Goal: Book appointment/travel/reservation

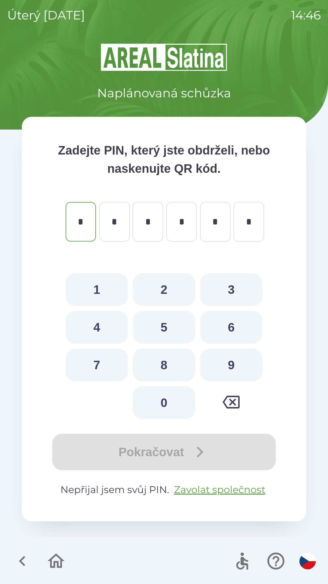
click at [23, 558] on icon "button" at bounding box center [22, 561] width 6 height 10
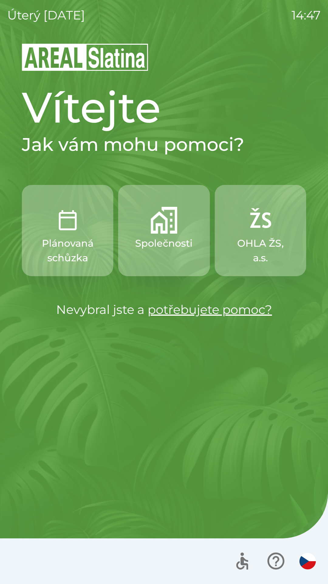
click at [171, 254] on button "Společnosti" at bounding box center [163, 230] width 91 height 91
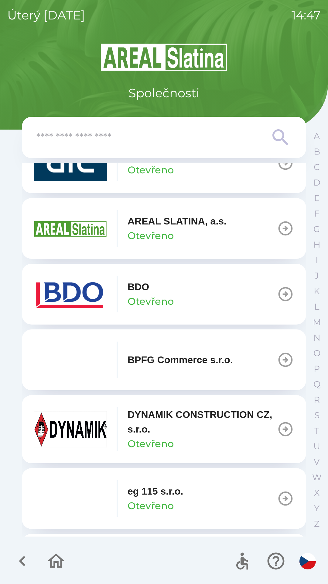
scroll to position [109, 0]
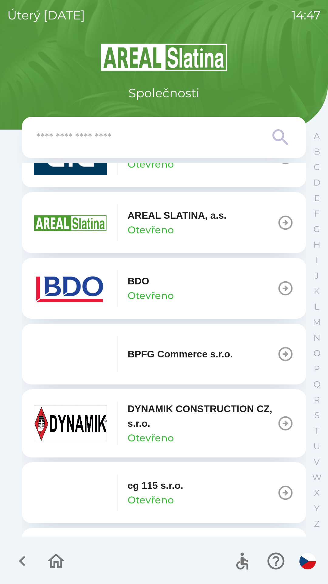
click at [192, 420] on p "DYNAMIK CONSTRUCTION CZ, s.r.o." at bounding box center [203, 415] width 150 height 29
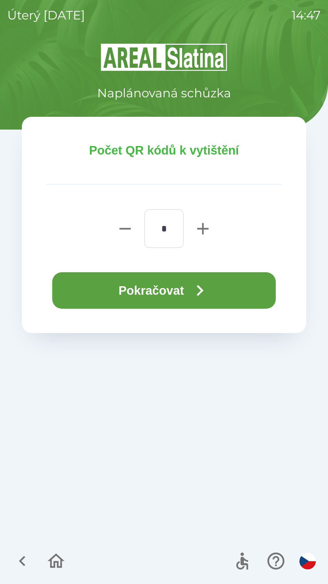
click at [195, 289] on icon "button" at bounding box center [200, 290] width 22 height 22
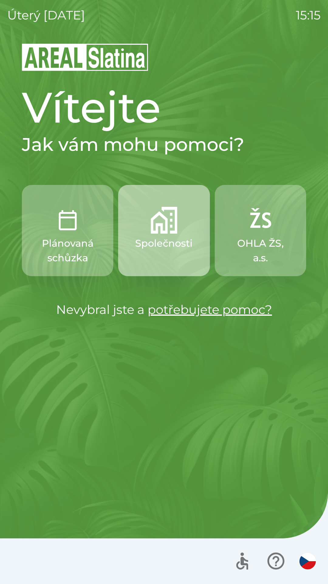
click at [165, 216] on img "button" at bounding box center [164, 220] width 27 height 27
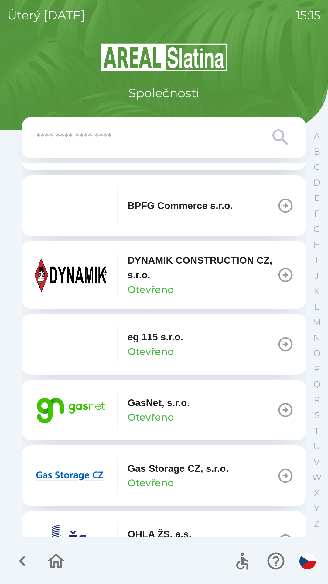
scroll to position [266, 0]
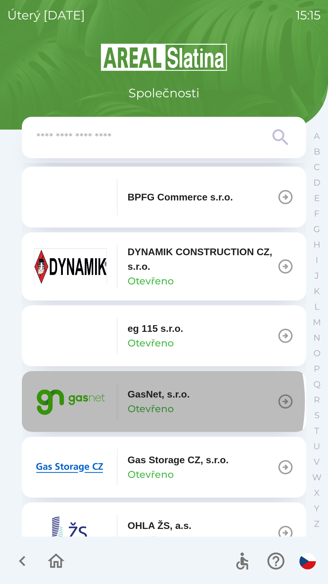
click at [140, 401] on p "Otevřeno" at bounding box center [151, 408] width 46 height 15
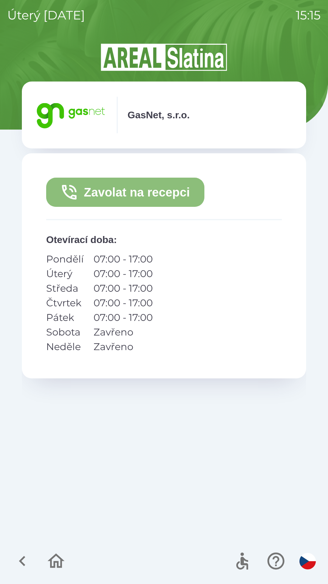
click at [106, 198] on button "Zavolat na recepci" at bounding box center [125, 192] width 158 height 29
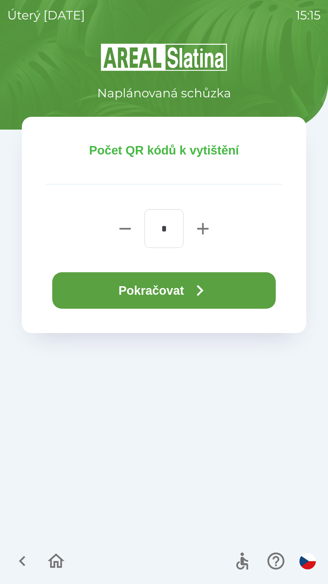
click at [159, 294] on button "Pokračovat" at bounding box center [164, 290] width 224 height 36
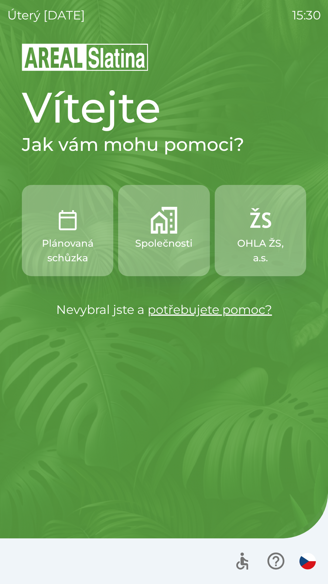
click at [65, 231] on img "button" at bounding box center [67, 220] width 27 height 27
click at [153, 230] on img "button" at bounding box center [164, 220] width 27 height 27
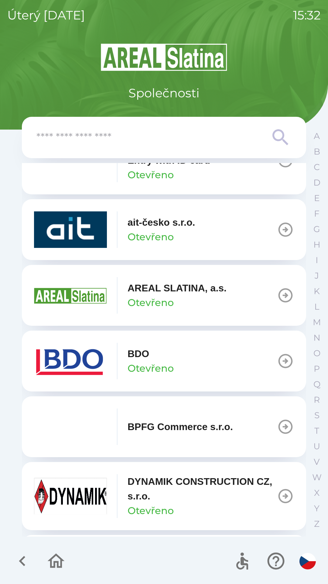
scroll to position [37, 0]
click at [19, 553] on icon "button" at bounding box center [22, 561] width 20 height 20
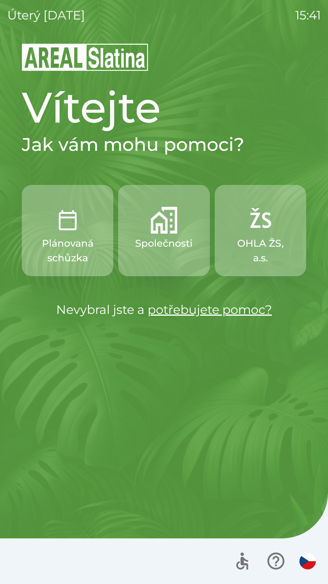
click at [3, 147] on div "úterý [DATE] 15:41 Vítejte Jak vám mohu pomoci? Plánovaná schůzka Společnosti O…" at bounding box center [164, 292] width 328 height 584
click at [303, 95] on div "úterý [DATE] 15:41 Vítejte Jak vám mohu pomoci? Plánovaná schůzka Společnosti O…" at bounding box center [164, 292] width 328 height 584
click at [324, 567] on div at bounding box center [164, 561] width 328 height 46
